Goal: Task Accomplishment & Management: Manage account settings

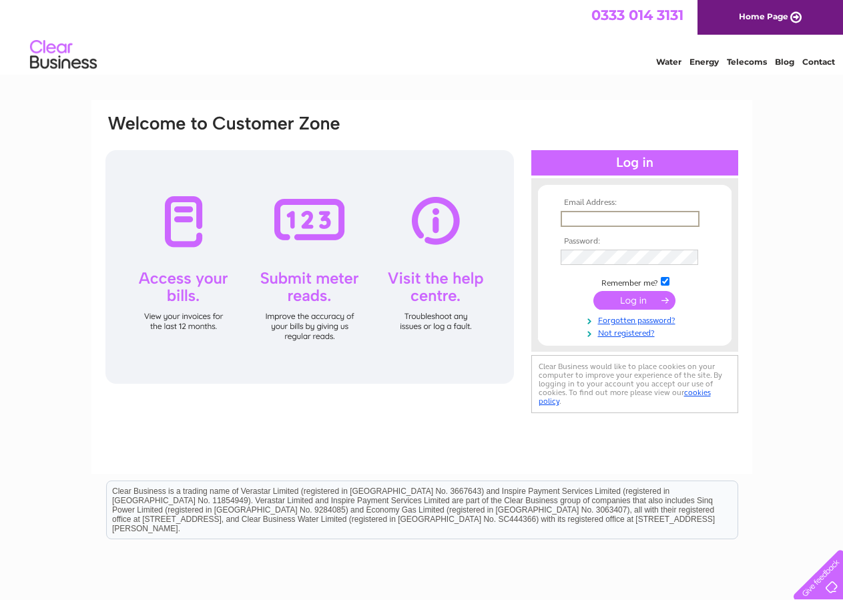
click at [565, 214] on input "text" at bounding box center [630, 219] width 139 height 16
type input "[PERSON_NAME][EMAIL_ADDRESS][DOMAIN_NAME]"
click at [637, 300] on input "submit" at bounding box center [634, 299] width 82 height 19
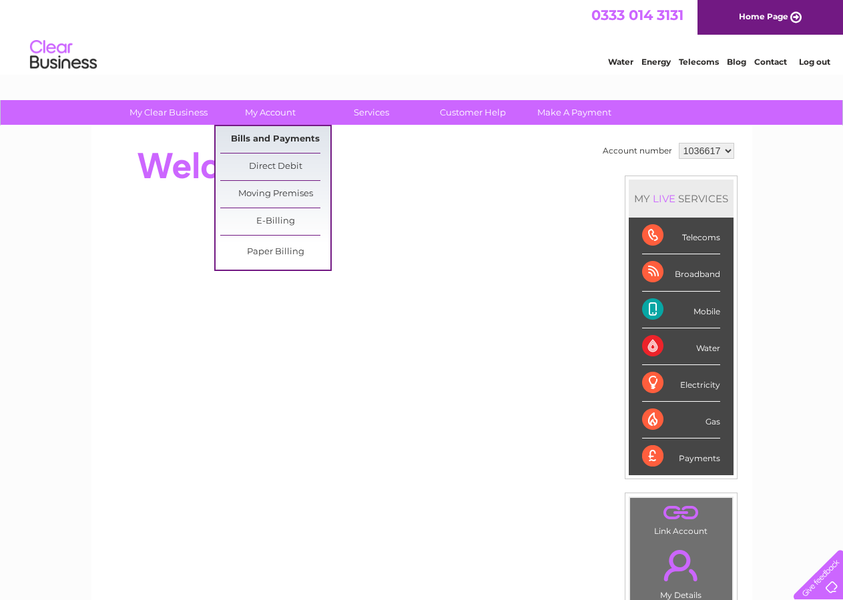
click at [274, 142] on link "Bills and Payments" at bounding box center [275, 139] width 110 height 27
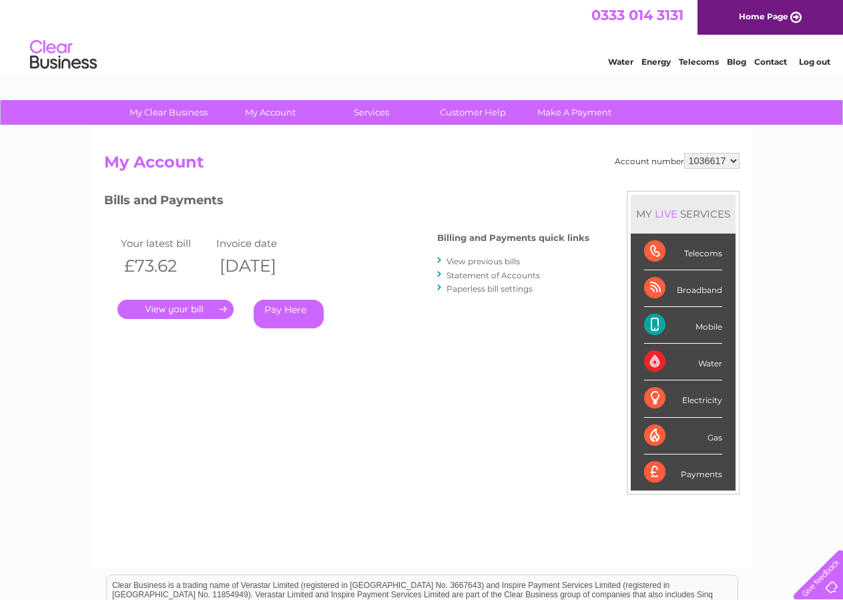
click at [168, 304] on link "." at bounding box center [175, 309] width 116 height 19
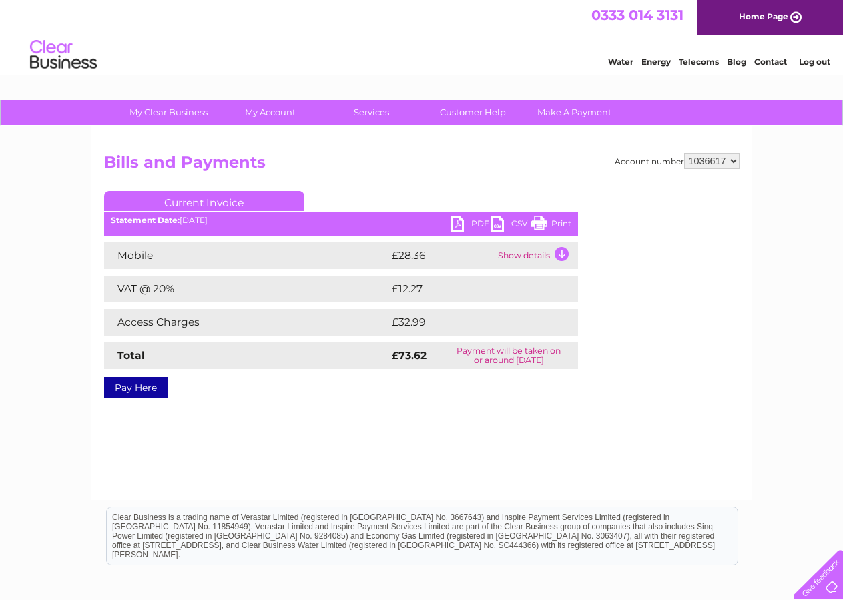
click at [456, 222] on link "PDF" at bounding box center [471, 225] width 40 height 19
drag, startPoint x: 806, startPoint y: 63, endPoint x: 797, endPoint y: 114, distance: 52.2
click at [806, 63] on link "Log out" at bounding box center [814, 62] width 31 height 10
